Goal: Task Accomplishment & Management: Use online tool/utility

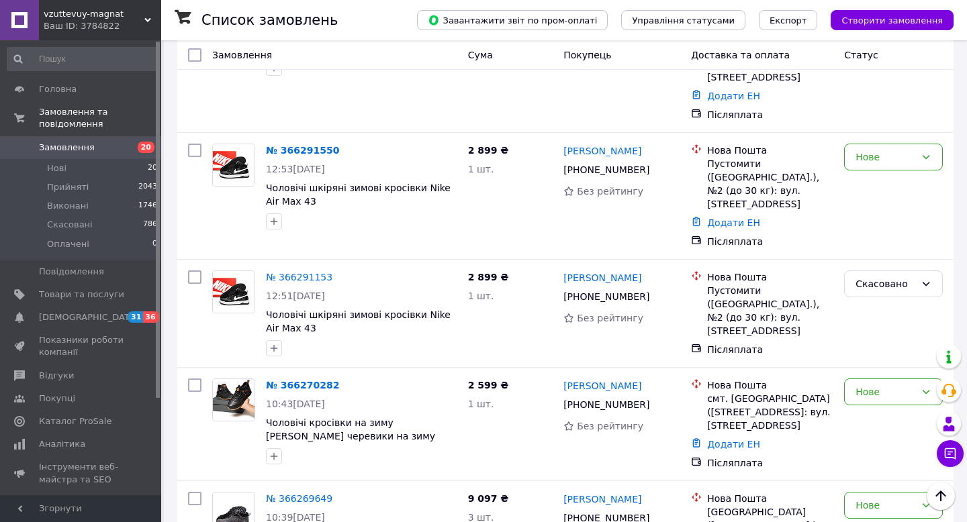
scroll to position [800, 0]
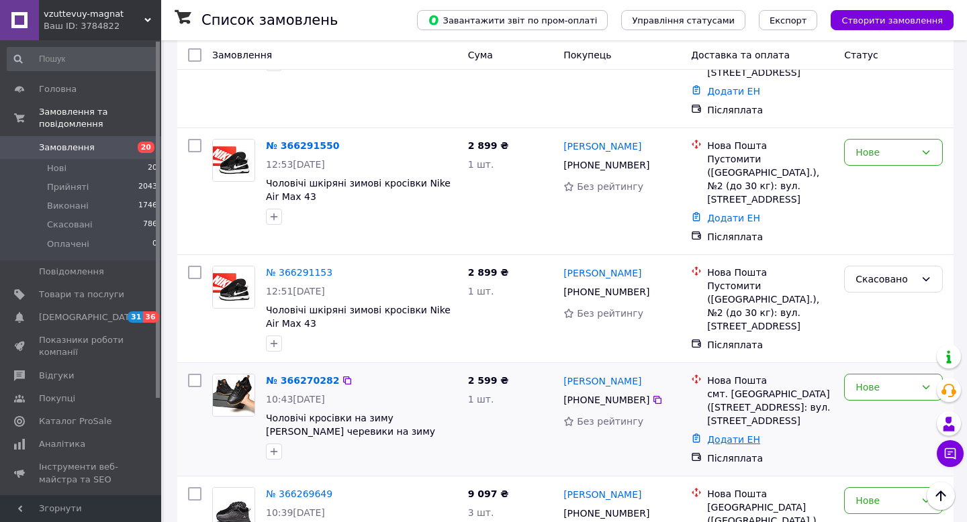
click at [726, 434] on link "Додати ЕН" at bounding box center [733, 439] width 53 height 11
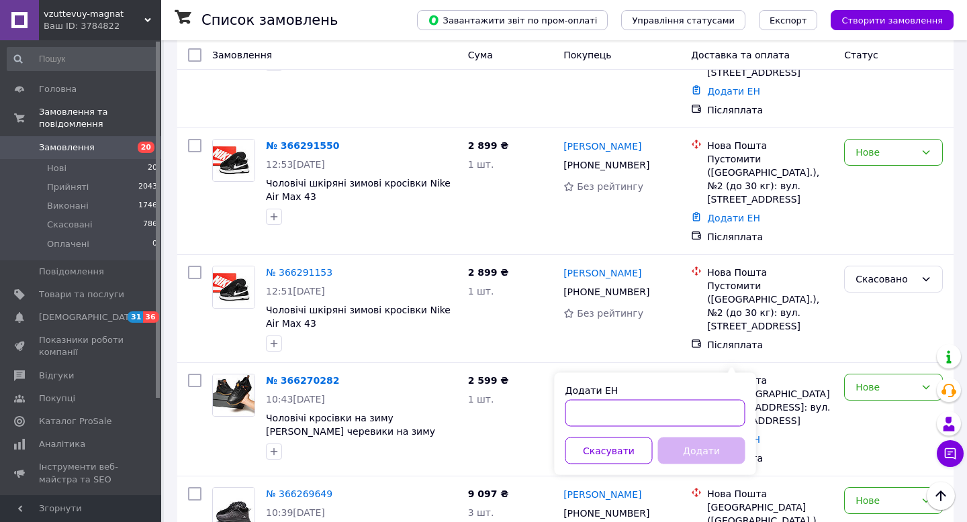
click at [578, 414] on input "Додати ЕН" at bounding box center [655, 413] width 180 height 27
paste input "20451269288234"
type input "20451269288234"
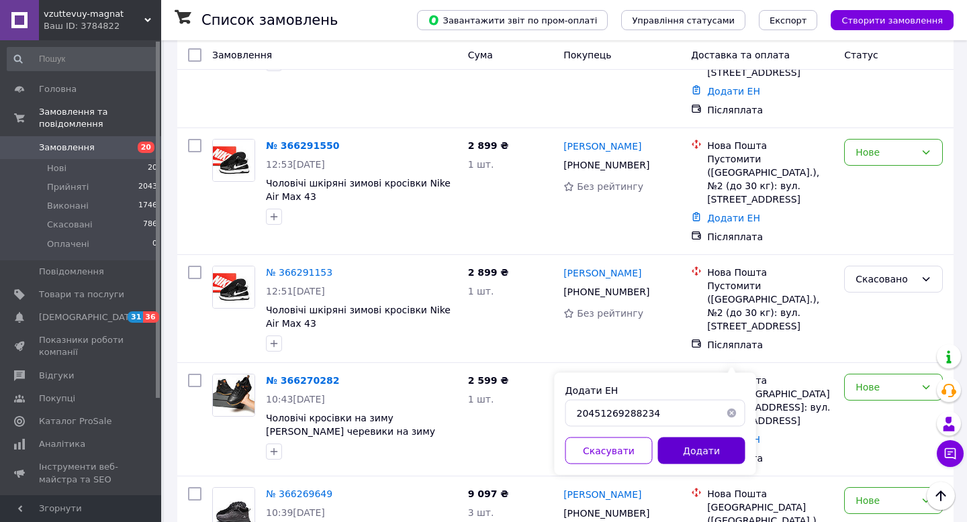
click at [697, 449] on button "Додати" at bounding box center [701, 451] width 87 height 27
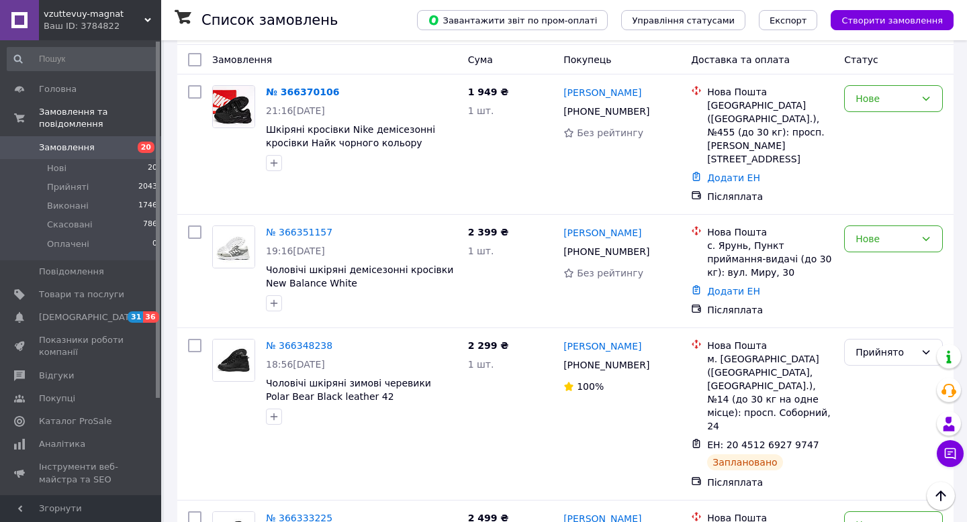
scroll to position [137, 0]
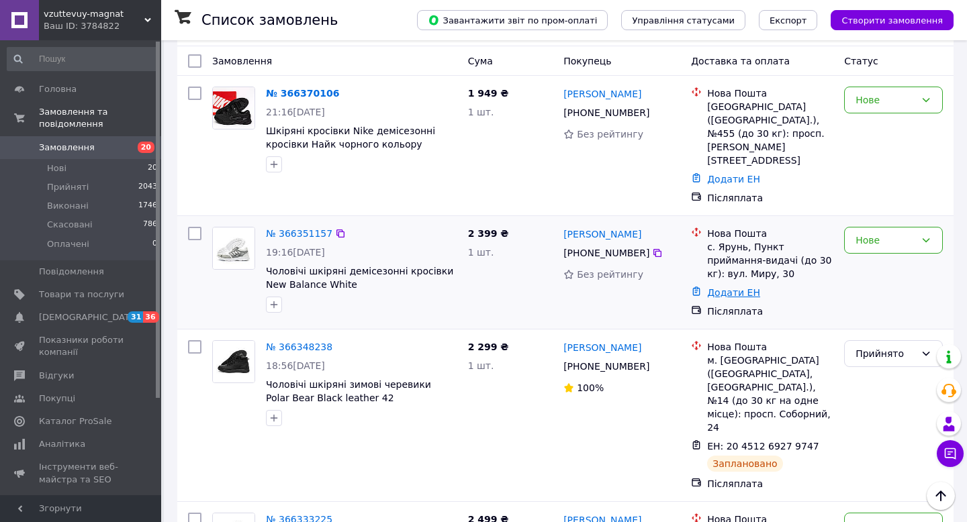
click at [733, 287] on link "Додати ЕН" at bounding box center [733, 292] width 53 height 11
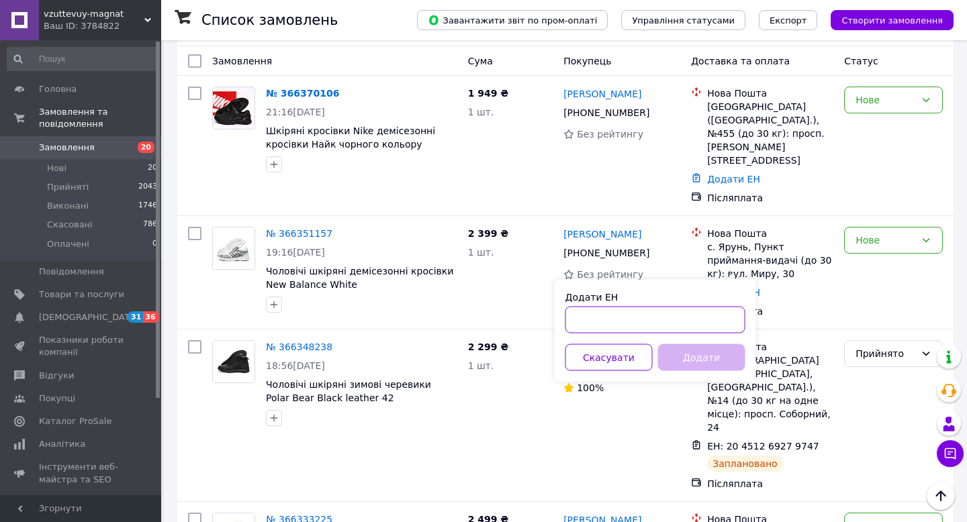
click at [571, 318] on input "Додати ЕН" at bounding box center [655, 320] width 180 height 27
paste input "20451269289208"
type input "20451269289208"
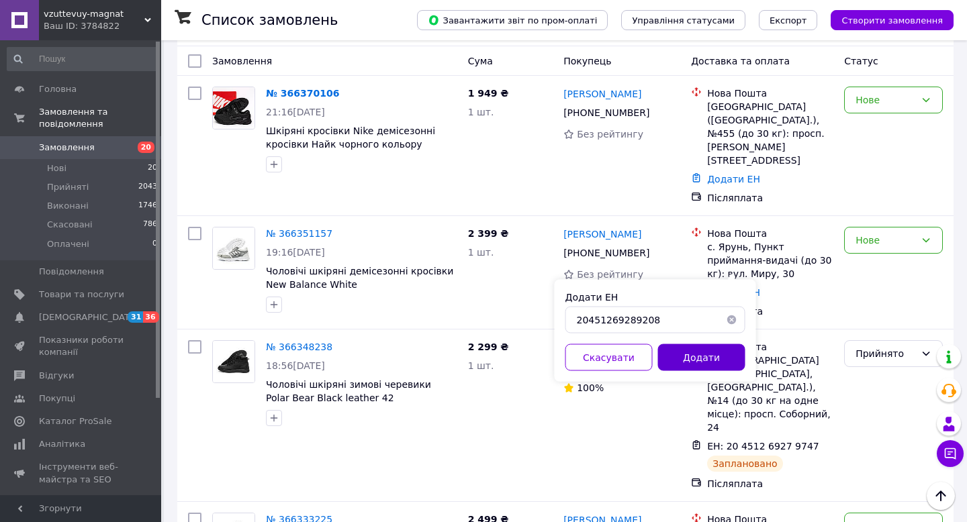
click at [691, 349] on button "Додати" at bounding box center [701, 357] width 87 height 27
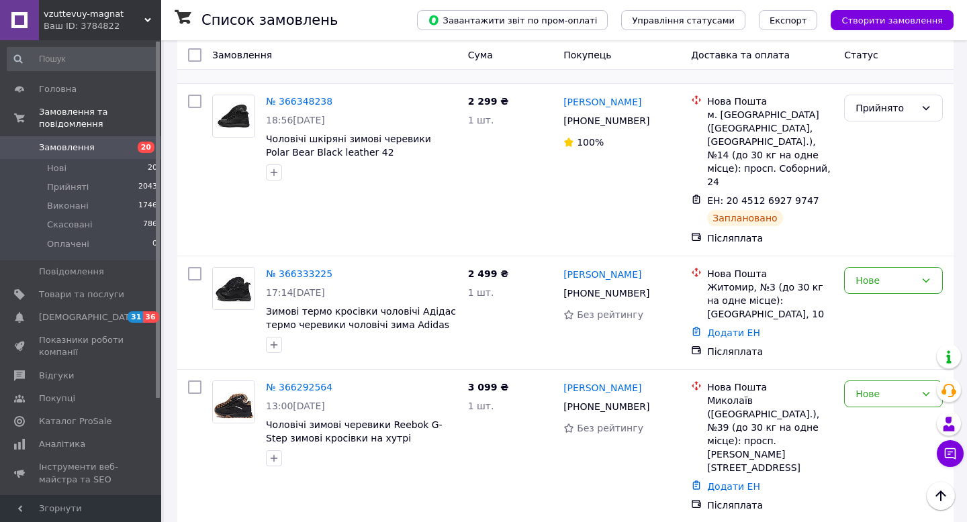
scroll to position [431, 0]
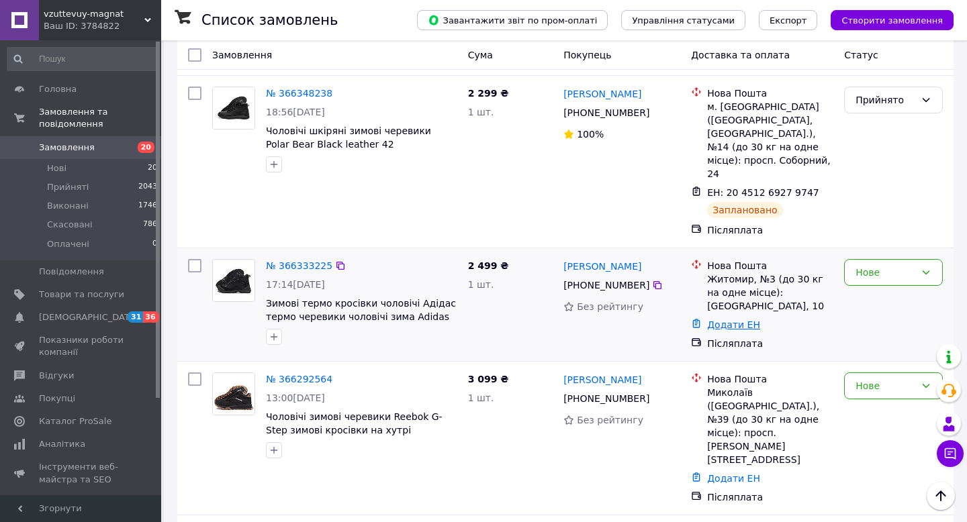
click at [732, 320] on link "Додати ЕН" at bounding box center [733, 325] width 53 height 11
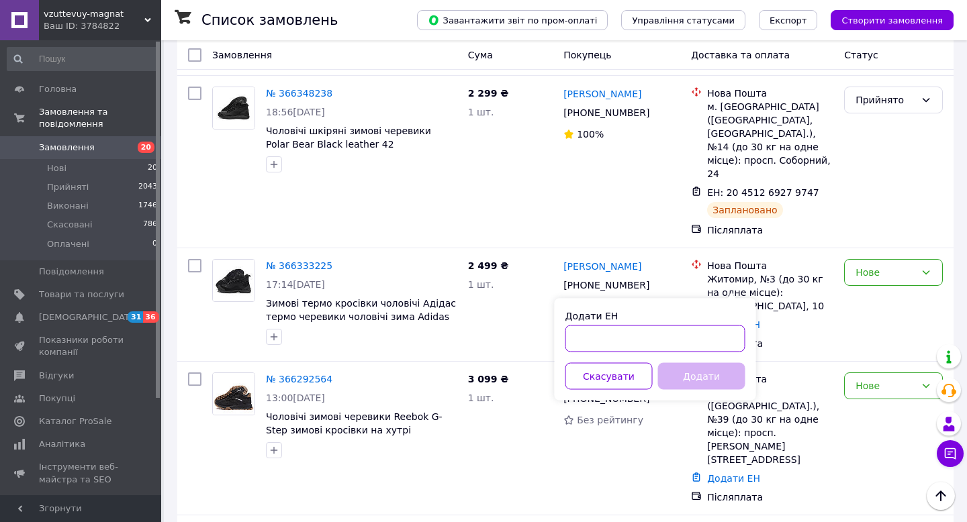
click at [579, 338] on input "Додати ЕН" at bounding box center [655, 339] width 180 height 27
paste input "20451269290160"
type input "20451269290160"
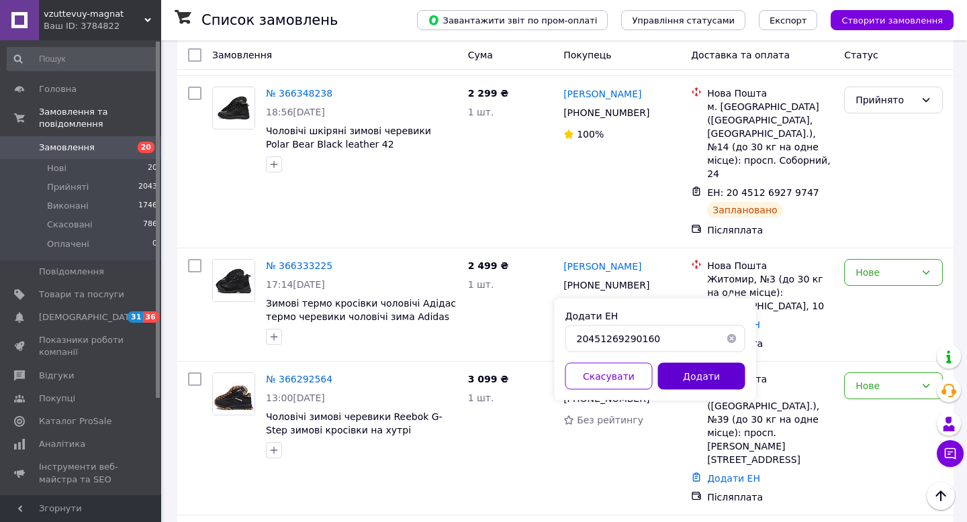
click at [692, 367] on button "Додати" at bounding box center [701, 376] width 87 height 27
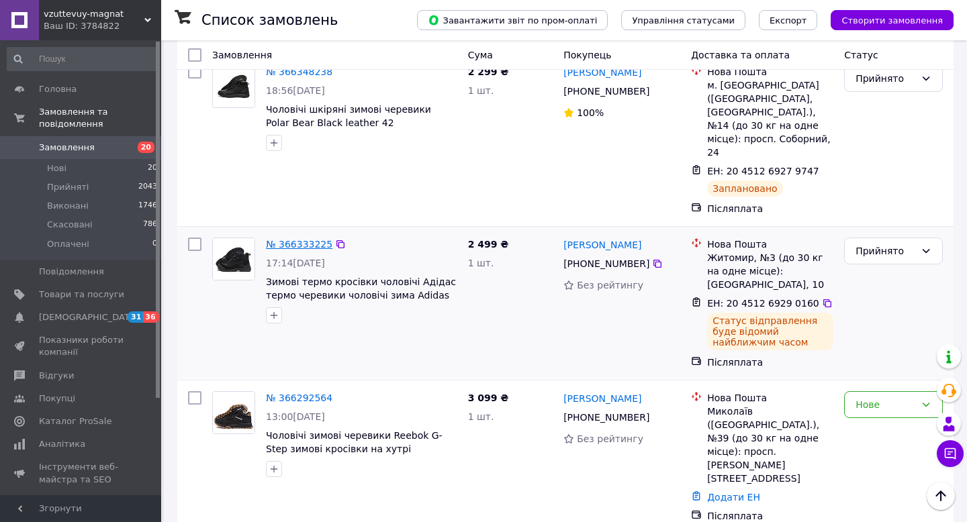
click at [291, 239] on link "№ 366333225" at bounding box center [299, 244] width 66 height 11
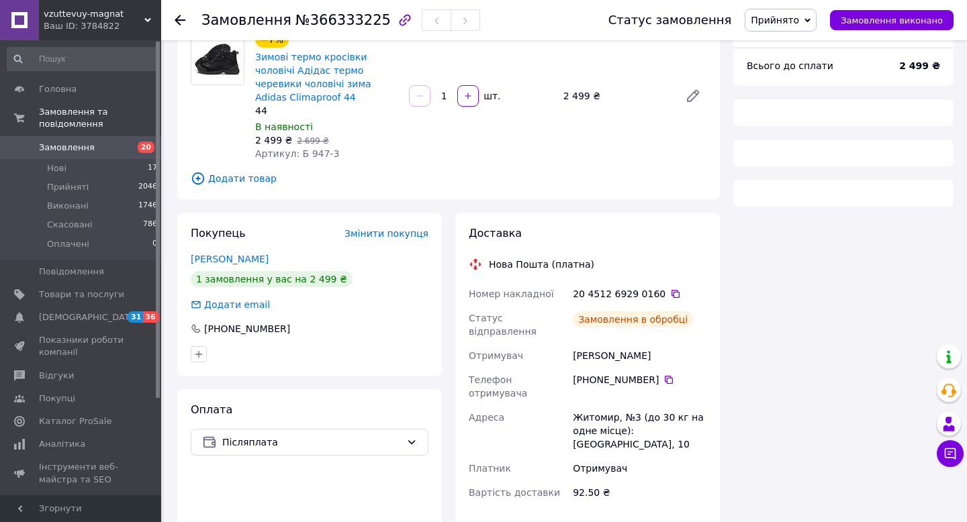
scroll to position [361, 0]
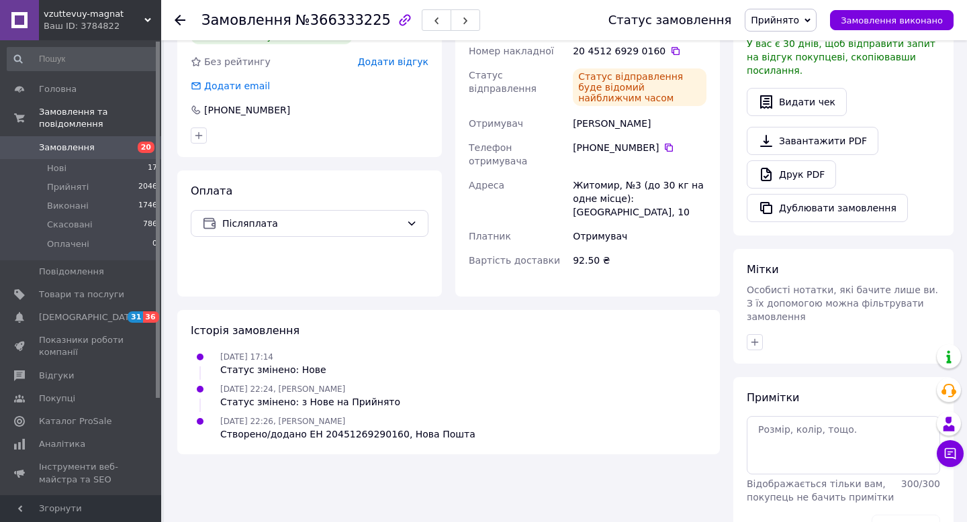
click at [147, 147] on span "20" at bounding box center [146, 147] width 17 height 11
